Goal: Contribute content

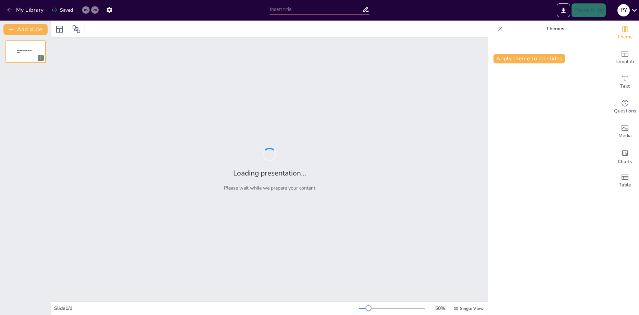
type input "Fortaleciendo la Seguridad de la Información: ISO 27001 e ISO 27002"
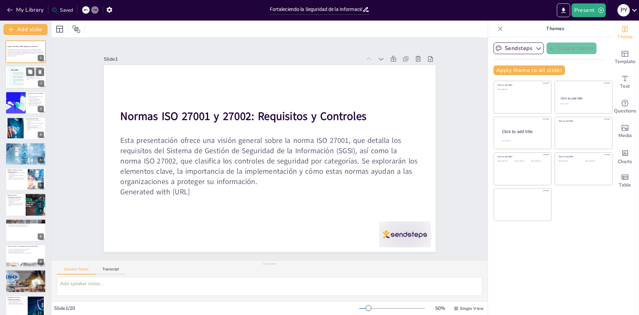
click at [18, 73] on div at bounding box center [15, 77] width 41 height 21
checkbox input "true"
type textarea "La ISO 27001 proporciona un marco estructurado que permite a las organizaciones…"
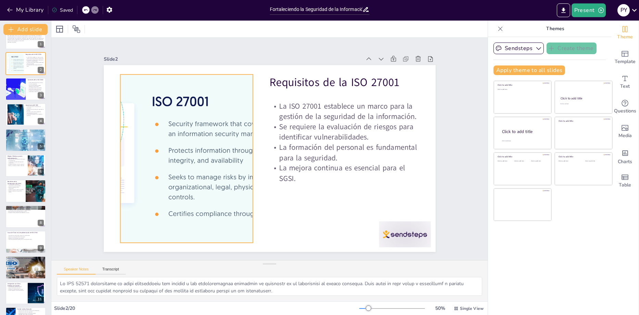
scroll to position [27, 0]
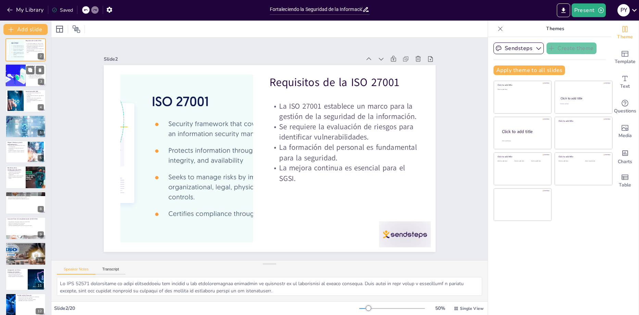
click at [22, 75] on div at bounding box center [15, 75] width 46 height 23
checkbox input "true"
type textarea "La clasificación de los controles en la ISO 27002 permite a las organizaciones …"
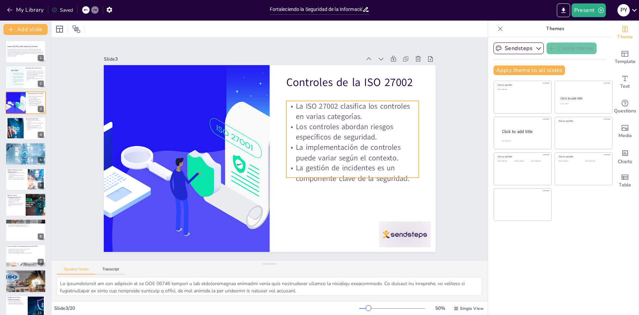
scroll to position [14, 0]
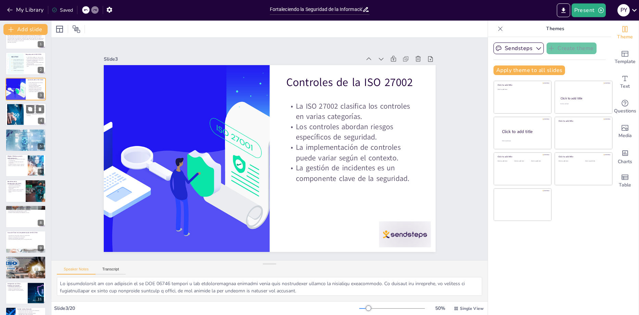
checkbox input "true"
click at [34, 110] on button at bounding box center [30, 109] width 8 height 8
type textarea "La protección de la información es una prioridad para cualquier organización. U…"
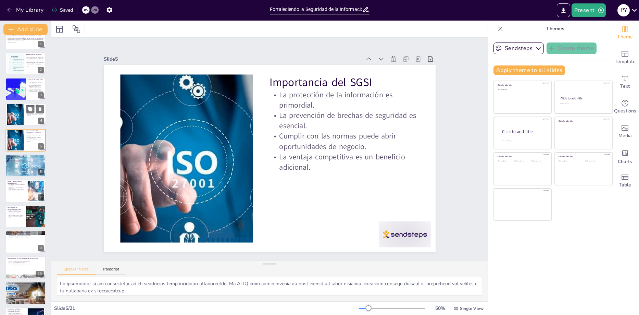
scroll to position [0, 0]
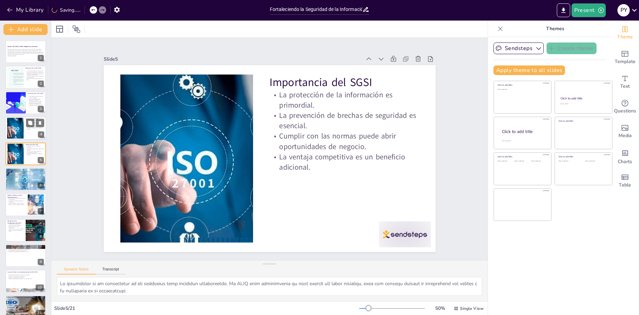
click at [34, 132] on div at bounding box center [25, 127] width 41 height 23
click at [32, 134] on div at bounding box center [25, 127] width 41 height 23
checkbox input "true"
click at [30, 150] on icon at bounding box center [30, 148] width 4 height 4
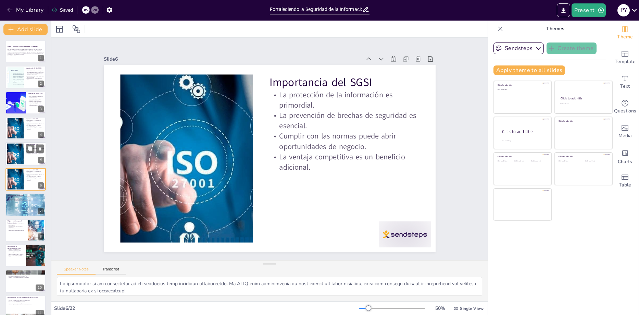
scroll to position [4, 0]
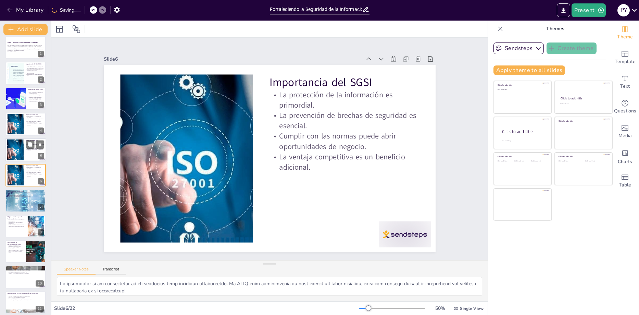
click at [29, 156] on div at bounding box center [25, 149] width 41 height 23
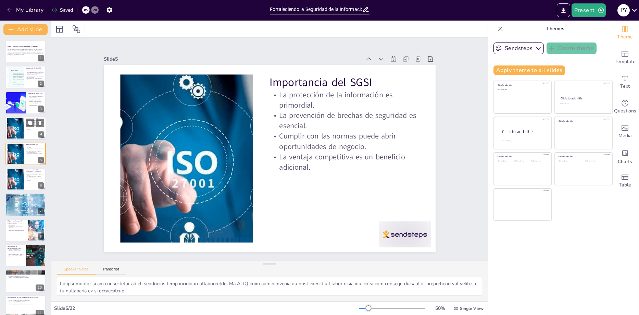
click at [20, 128] on div at bounding box center [15, 128] width 31 height 21
checkbox input "true"
click at [33, 100] on button at bounding box center [30, 97] width 8 height 8
type textarea "La clasificación de los controles en la ISO 27002 permite a las organizaciones …"
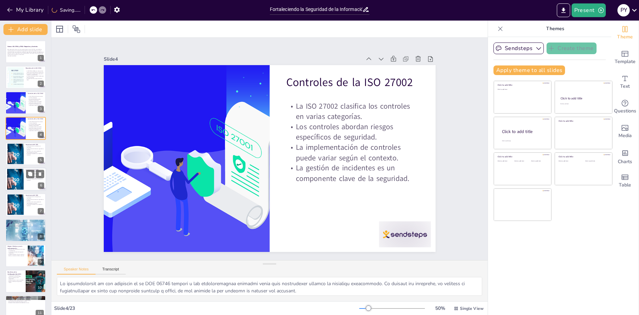
checkbox input "true"
click at [28, 181] on p "La ventaja competitiva es un beneficio adicional." at bounding box center [35, 180] width 19 height 2
type textarea "La protección de la información es una prioridad para cualquier organización. U…"
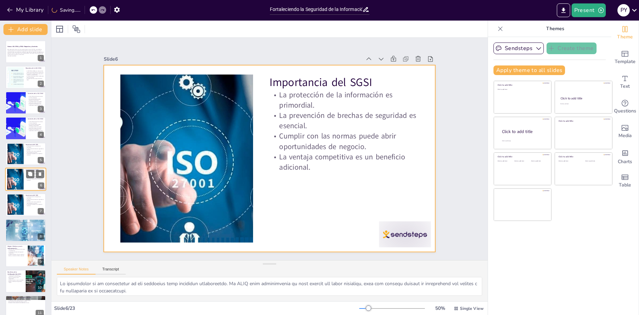
scroll to position [4, 0]
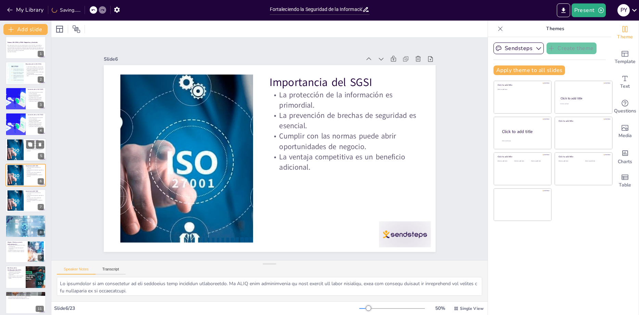
click at [28, 151] on p "La ventaja competitiva es un beneficio adicional." at bounding box center [35, 150] width 19 height 2
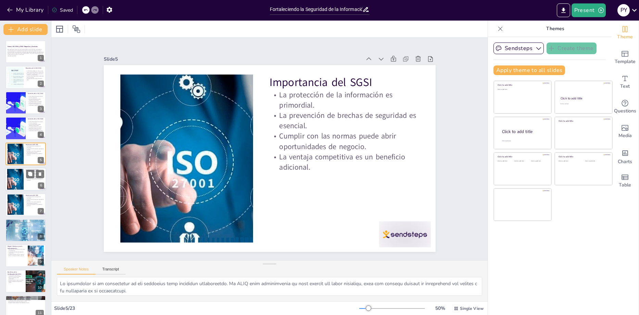
click at [14, 182] on div at bounding box center [15, 179] width 31 height 21
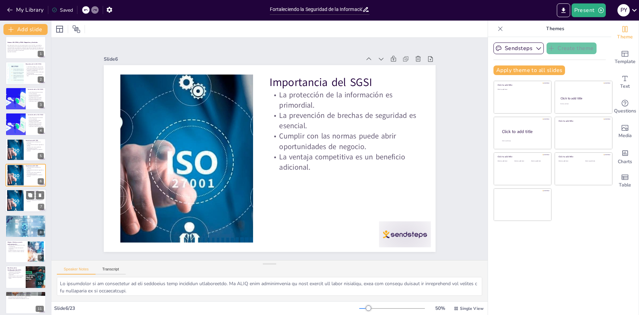
click at [15, 196] on div at bounding box center [15, 200] width 31 height 21
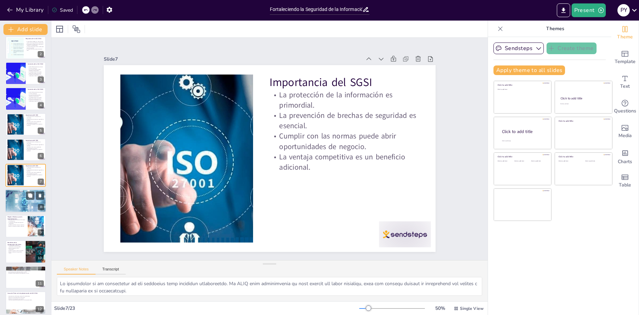
checkbox input "true"
click at [17, 199] on div at bounding box center [25, 201] width 41 height 26
type textarea "Las auditorías internas son esenciales para evaluar si el SGSI está funcionando…"
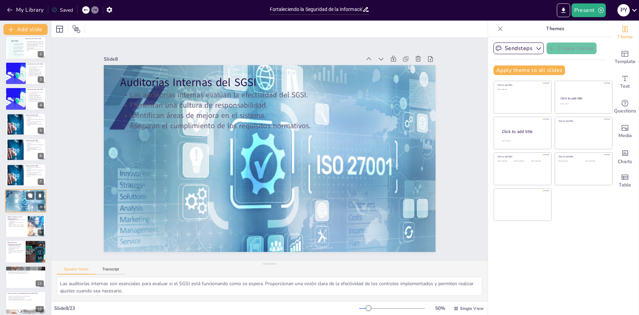
scroll to position [55, 0]
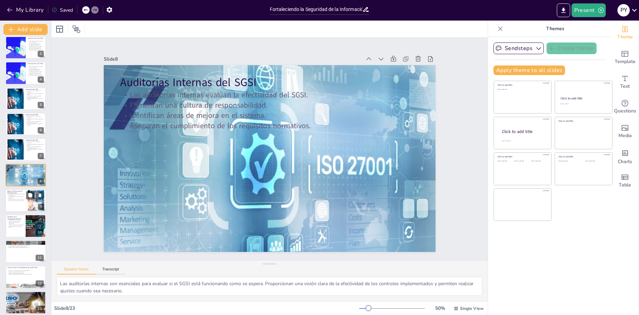
checkbox input "true"
click at [17, 203] on div at bounding box center [25, 200] width 41 height 23
type textarea "Iniciar con una evaluación de riesgos permite a las organizaciones entender sus…"
checkbox input "true"
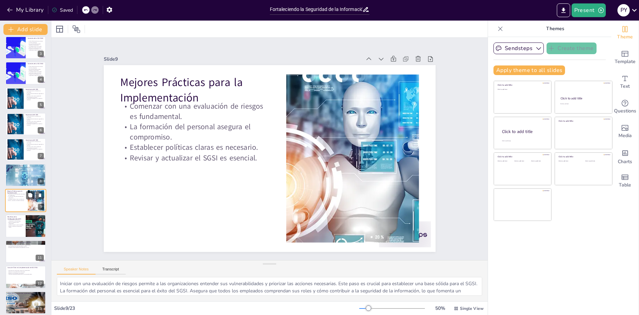
scroll to position [81, 0]
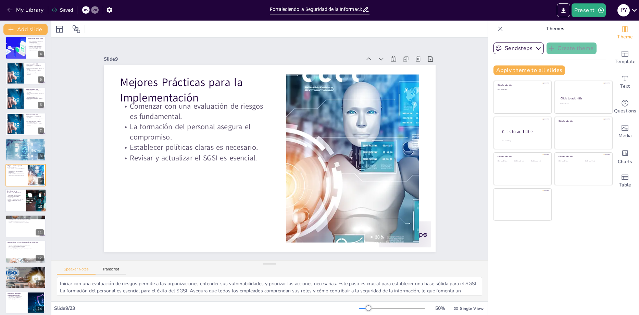
click at [16, 204] on div at bounding box center [25, 200] width 41 height 23
type textarea "La certificación ISO 27001 es una clara señal del compromiso de la organización…"
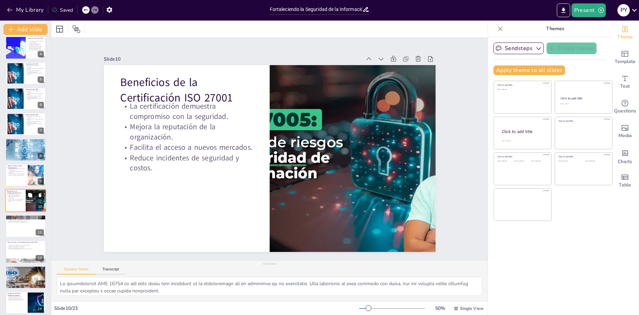
scroll to position [106, 0]
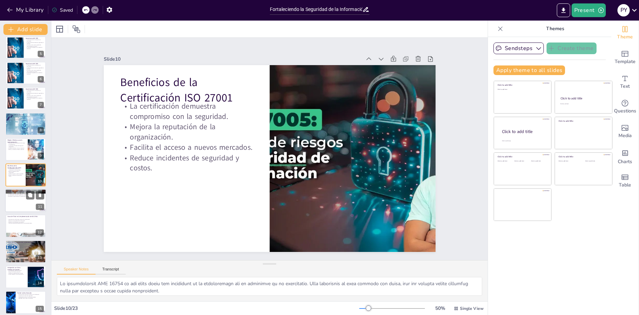
checkbox input "true"
click at [17, 206] on div at bounding box center [25, 200] width 41 height 23
type textarea "La resistencia al cambio es un desafío frecuente en la implementación de un SGS…"
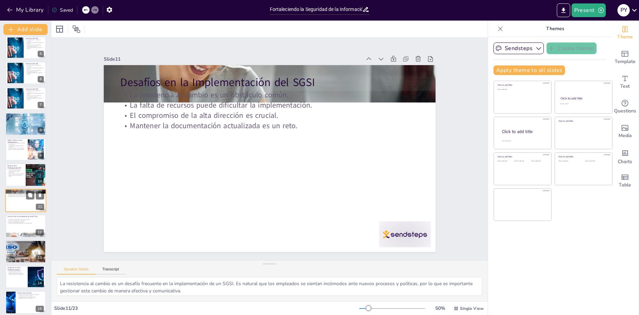
scroll to position [132, 0]
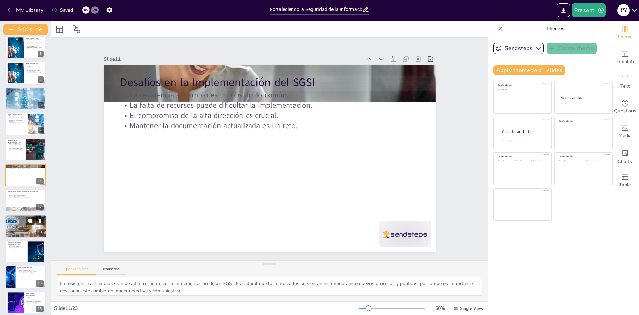
checkbox input "true"
click at [15, 223] on div at bounding box center [26, 225] width 56 height 23
type textarea "La evolución constante de las amenazas es un desafío que todas las organizacion…"
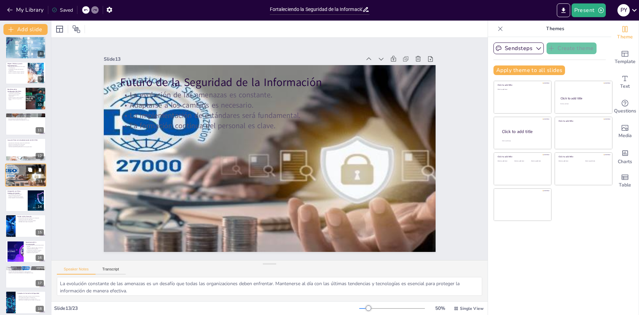
checkbox input "true"
click at [19, 233] on div at bounding box center [25, 225] width 41 height 23
type textarea "El compromiso de la alta dirección es esencial para el éxito del SGSI. Su apoyo…"
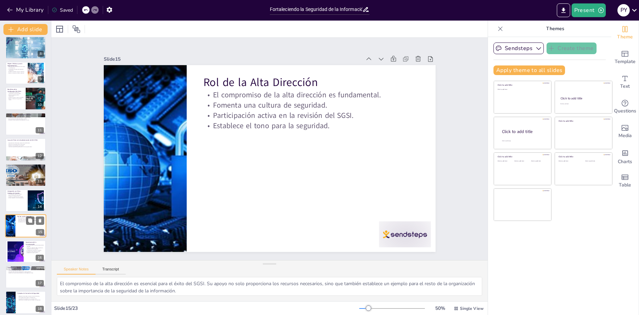
scroll to position [233, 0]
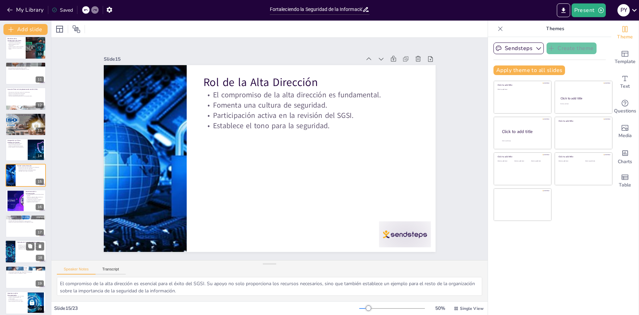
checkbox input "true"
click at [20, 247] on p "La gestión de incidentes es un control crítico." at bounding box center [30, 247] width 27 height 1
type textarea "El control de acceso es un ejemplo clave de un control de seguridad. Permite a …"
checkbox input "true"
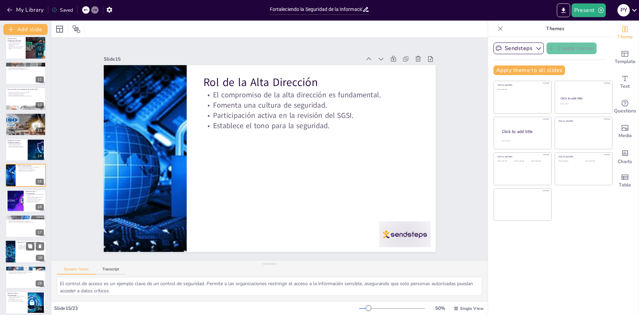
scroll to position [310, 0]
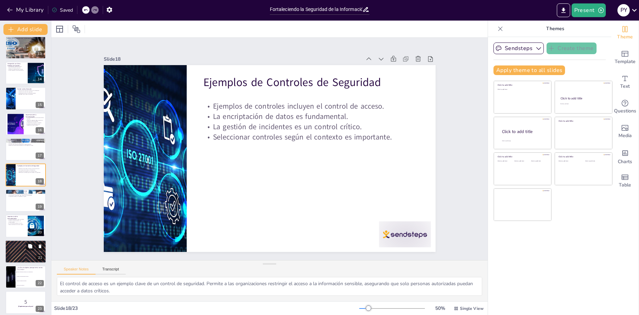
checkbox input "true"
click at [22, 254] on div at bounding box center [25, 251] width 41 height 23
type textarea "La implementación de las normas ISO 27001 y 27002 es esencial para cualquier or…"
checkbox input "true"
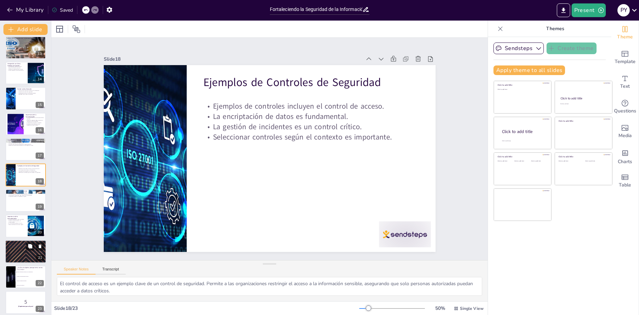
checkbox input "true"
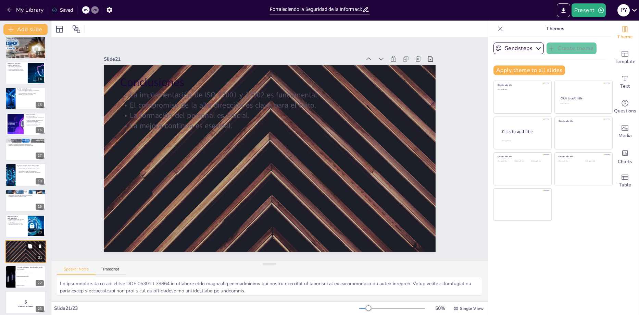
scroll to position [315, 0]
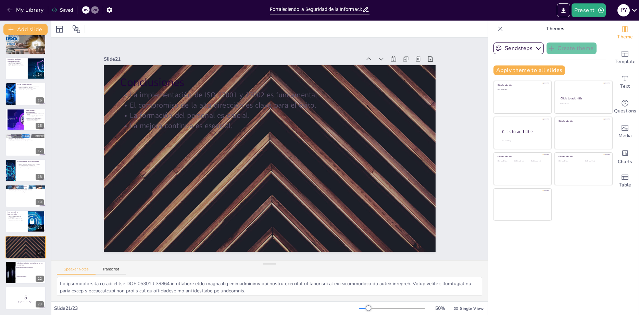
checkbox input "true"
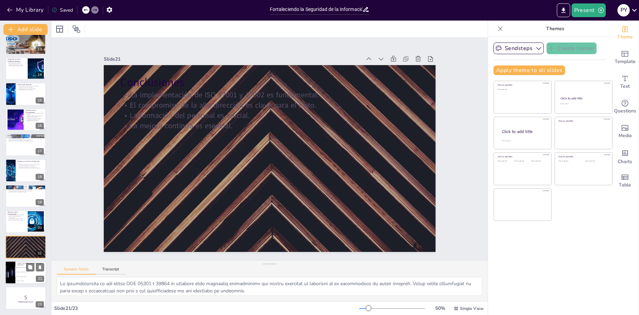
checkbox input "true"
click at [23, 266] on li "Proteger la información sensible de las organizaciones" at bounding box center [30, 267] width 31 height 4
type textarea "La respuesta correcta es "Proteger la información sensible de las organizacione…"
checkbox input "true"
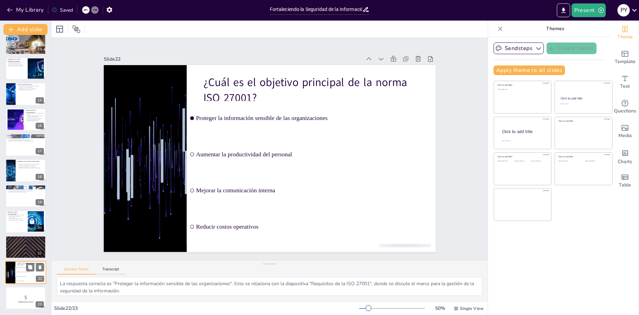
checkbox input "true"
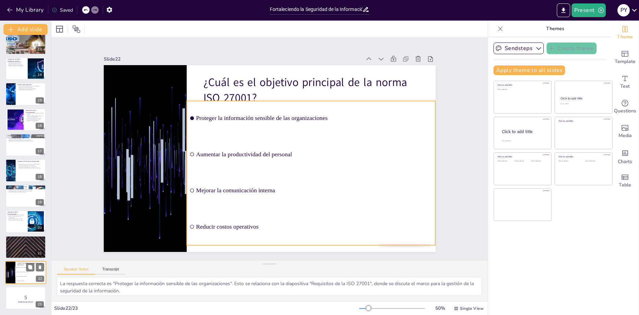
checkbox input "true"
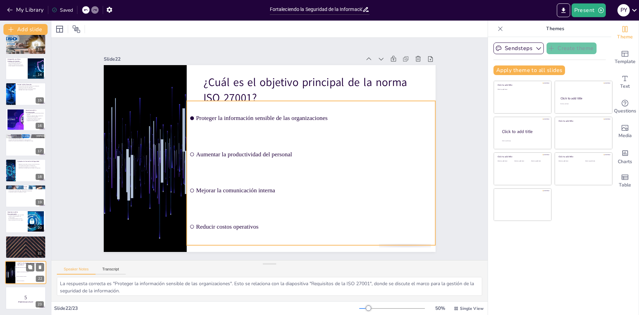
checkbox input "true"
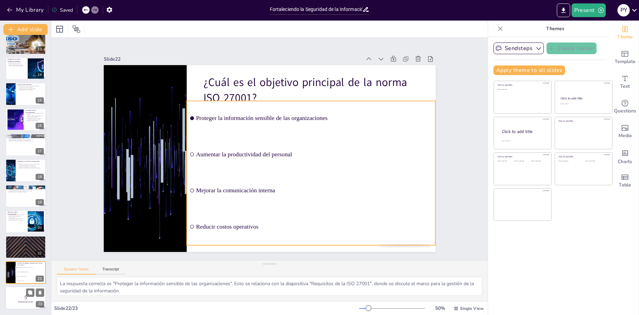
checkbox input "true"
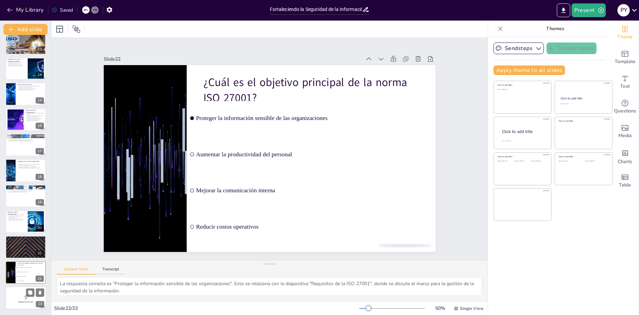
checkbox input "true"
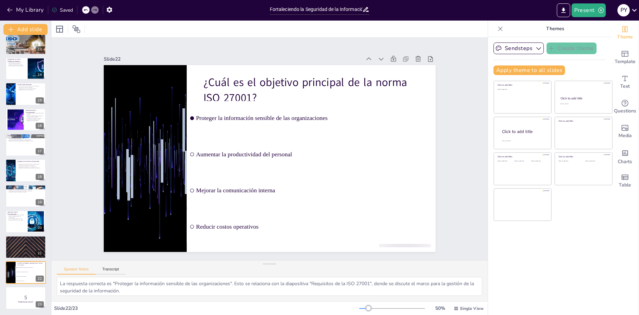
checkbox input "true"
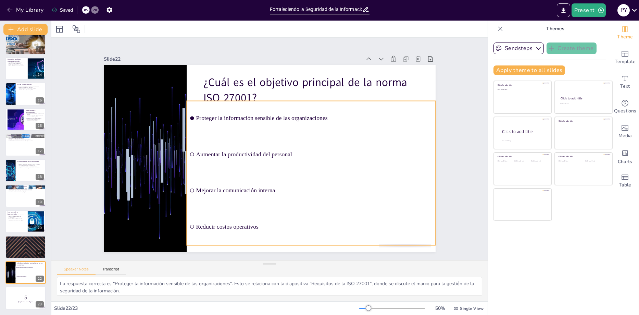
checkbox input "true"
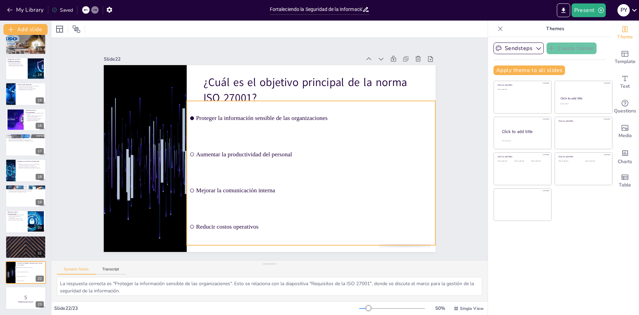
checkbox input "true"
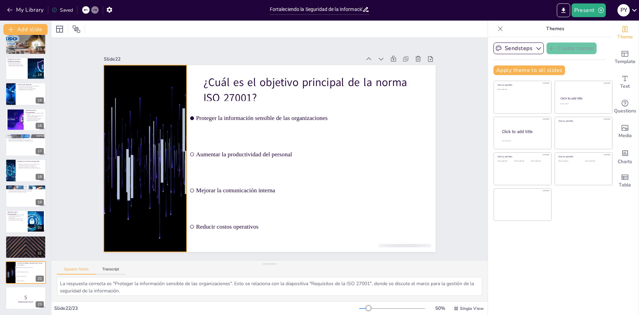
checkbox input "true"
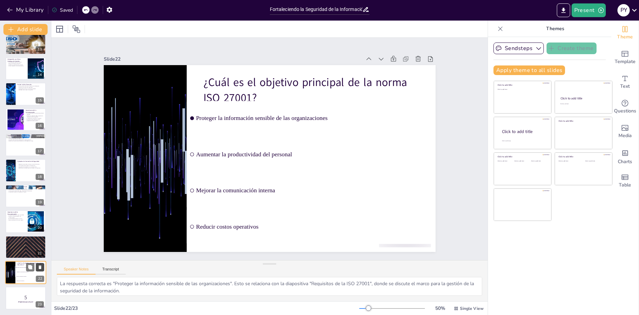
checkbox input "true"
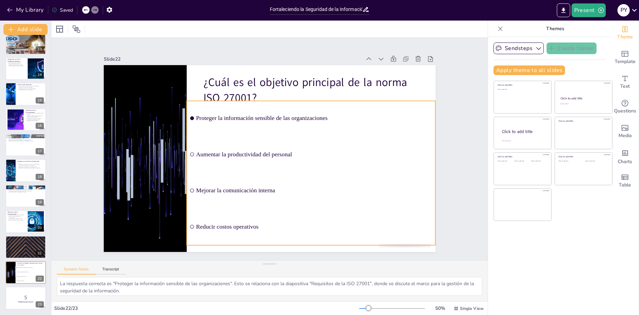
checkbox input "true"
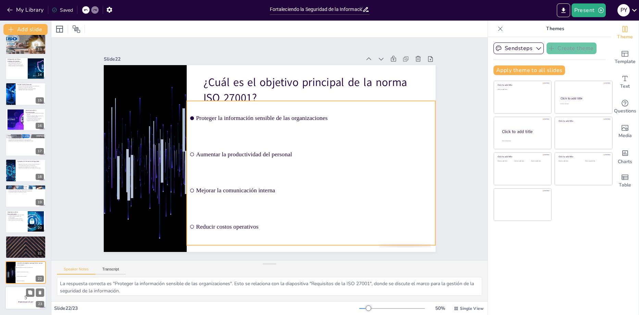
checkbox input "true"
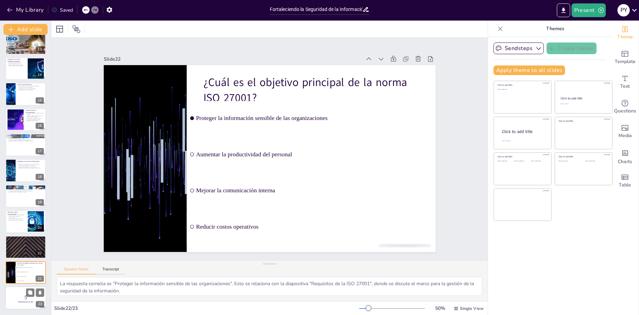
checkbox input "true"
click at [19, 294] on p "5" at bounding box center [25, 298] width 37 height 8
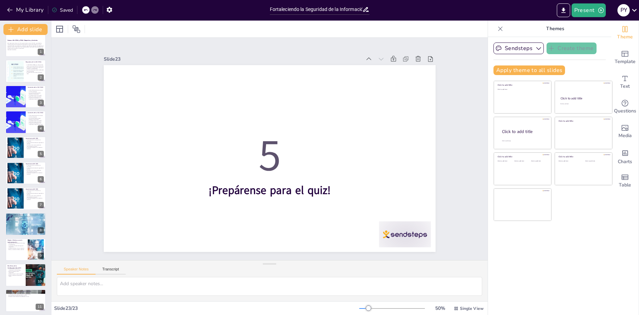
scroll to position [0, 0]
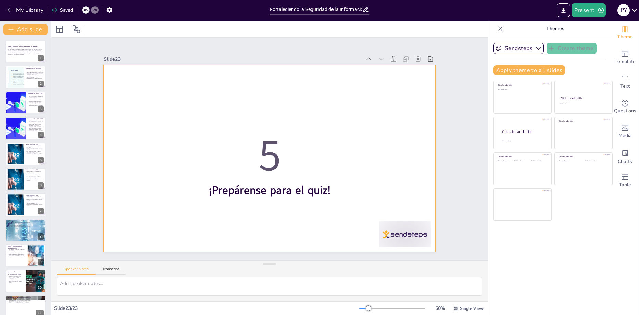
checkbox input "true"
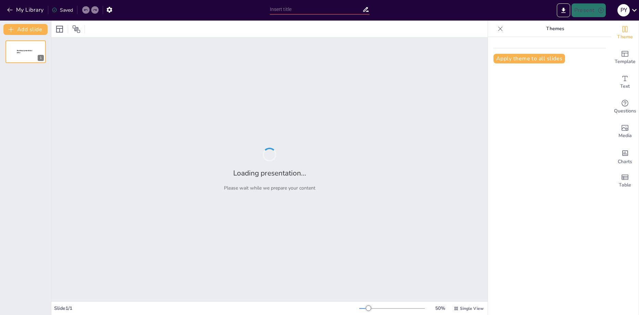
type input "Rasgos Clave para la Identificación Exitosa de Personas Desaparecidas"
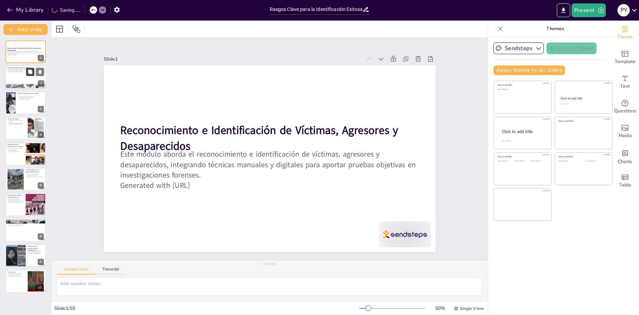
click at [26, 75] on button at bounding box center [30, 72] width 8 height 8
type textarea "El reconocimiento facial es fundamental en la identificación de personas, ya qu…"
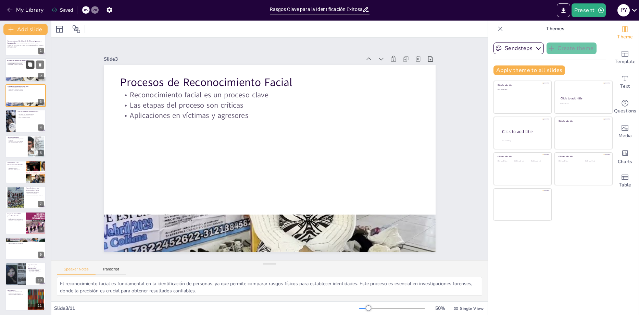
scroll to position [9, 0]
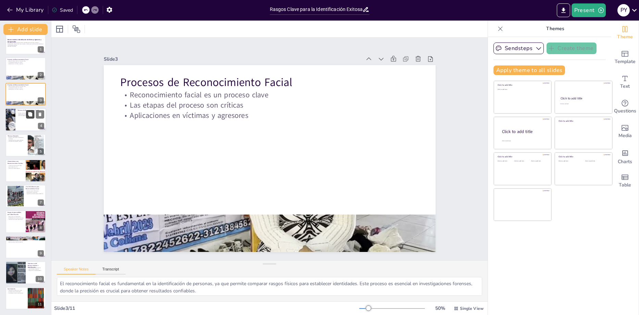
click at [31, 113] on icon at bounding box center [30, 114] width 4 height 4
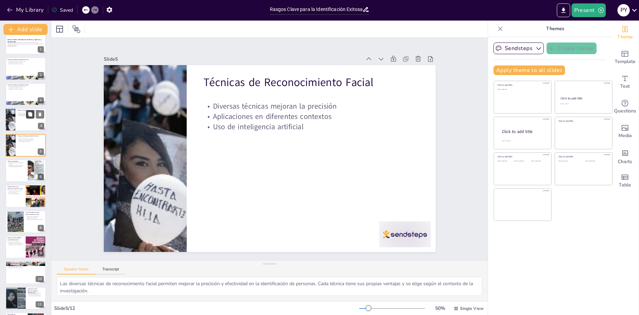
scroll to position [0, 0]
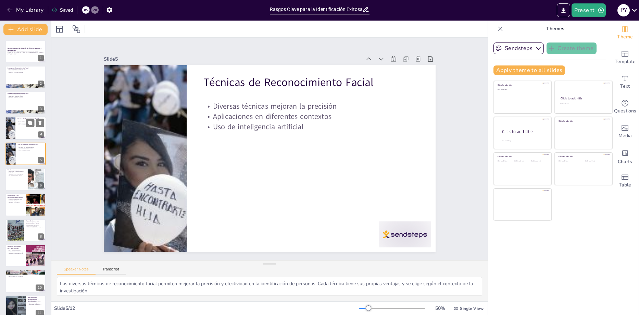
click at [25, 127] on div at bounding box center [25, 127] width 41 height 23
click at [15, 152] on div at bounding box center [10, 153] width 37 height 23
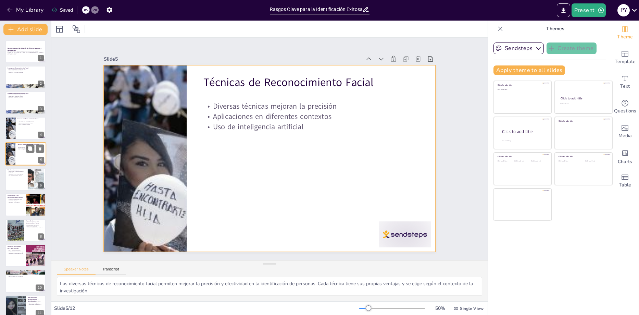
click at [27, 159] on div at bounding box center [25, 153] width 41 height 23
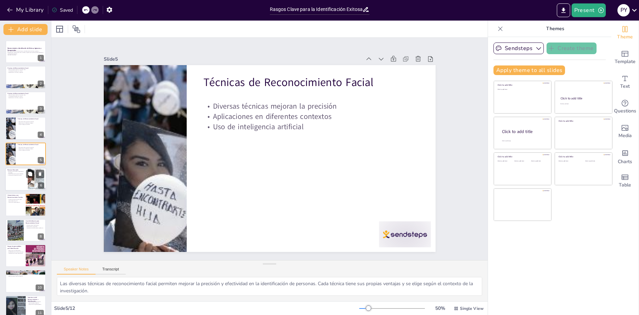
click at [19, 183] on div at bounding box center [25, 179] width 41 height 23
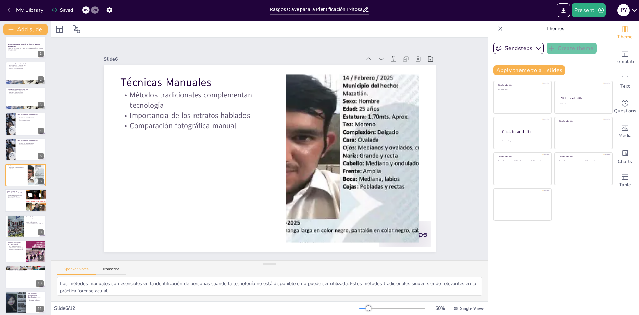
click at [16, 196] on p "Herramientas 2D y 3D" at bounding box center [15, 196] width 16 height 1
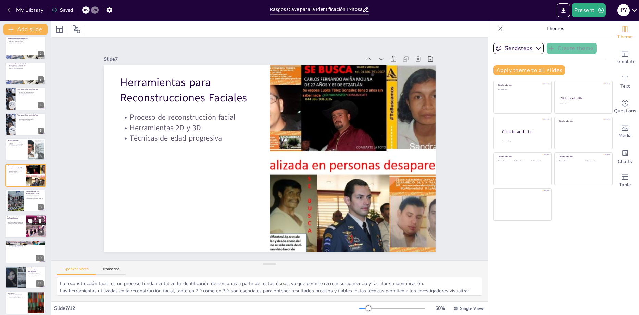
click at [15, 220] on p "Rasgos clave en identificación" at bounding box center [15, 220] width 16 height 1
type textarea "Los rasgos físicos juegan un papel vital en la identificación de personas. Cono…"
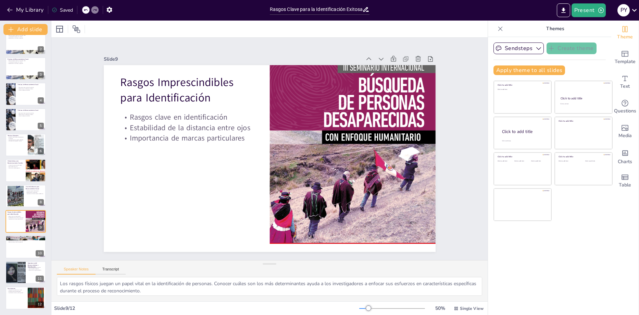
click at [460, 31] on div at bounding box center [269, 29] width 437 height 17
